Goal: Check status: Check status

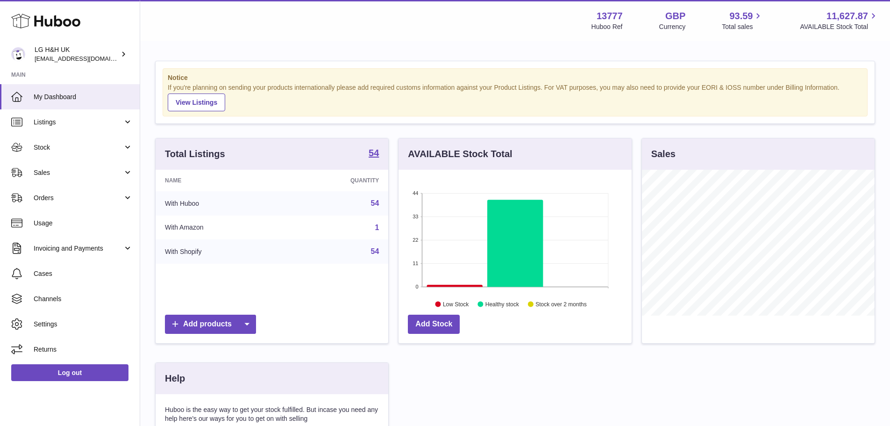
scroll to position [146, 233]
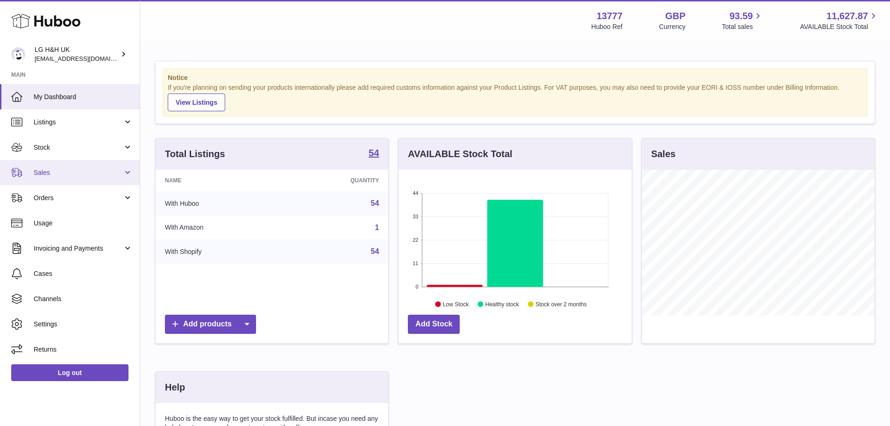
click at [63, 169] on span "Sales" at bounding box center [78, 172] width 89 height 9
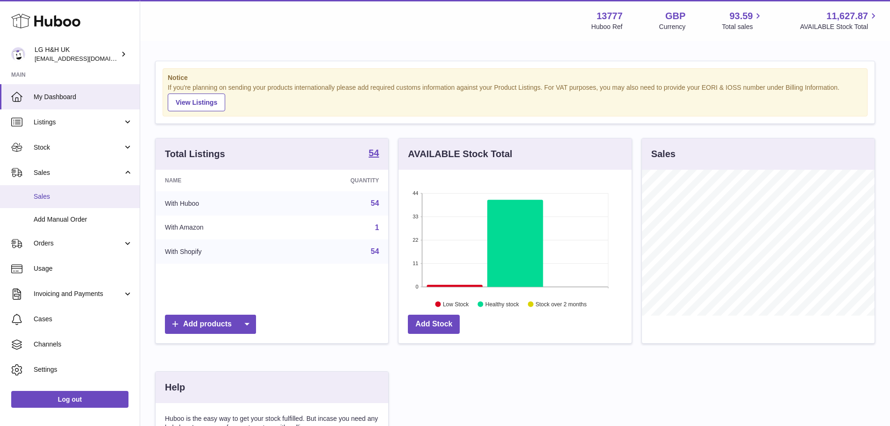
click at [42, 196] on span "Sales" at bounding box center [83, 196] width 99 height 9
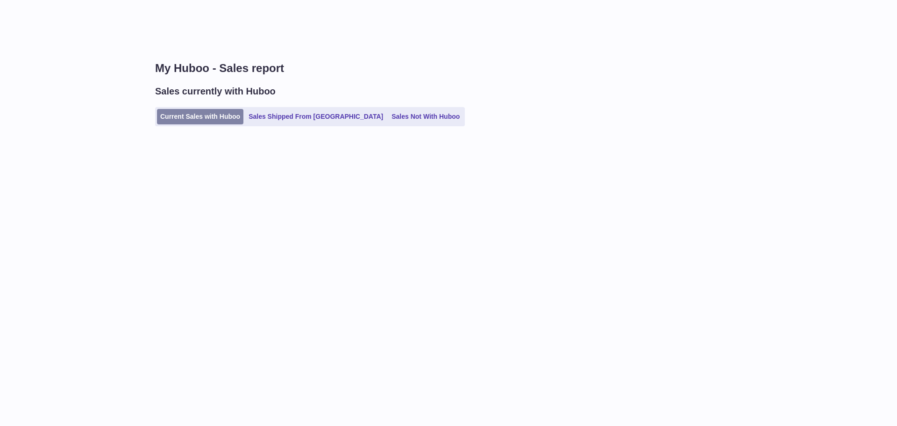
click at [187, 114] on link "Current Sales with Huboo" at bounding box center [200, 116] width 86 height 15
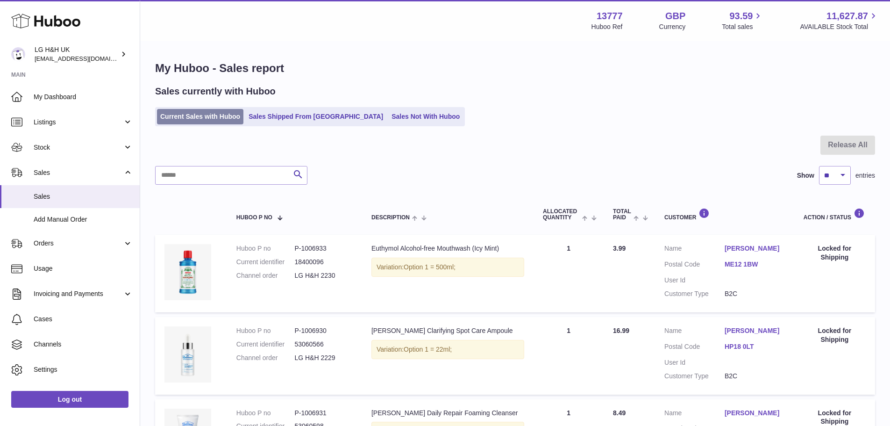
click at [204, 115] on link "Current Sales with Huboo" at bounding box center [200, 116] width 86 height 15
